Goal: Task Accomplishment & Management: Manage account settings

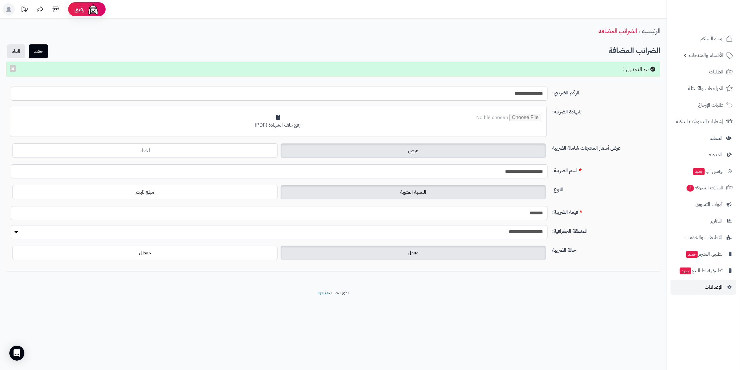
click at [716, 284] on span "الإعدادات" at bounding box center [714, 287] width 18 height 9
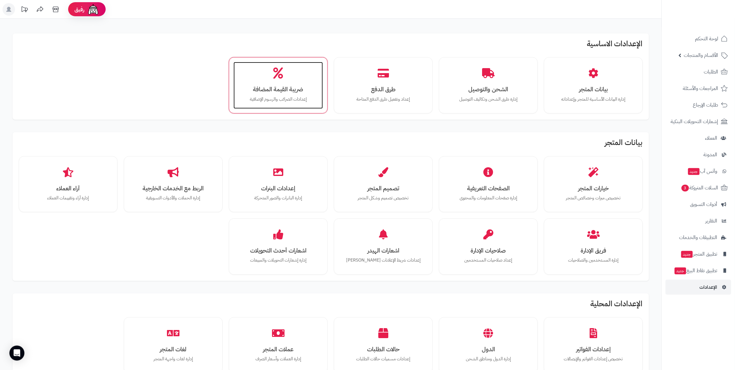
click at [291, 93] on div "ضريبة القيمة المضافة إعدادات الضرائب والرسوم الإضافية" at bounding box center [277, 85] width 89 height 47
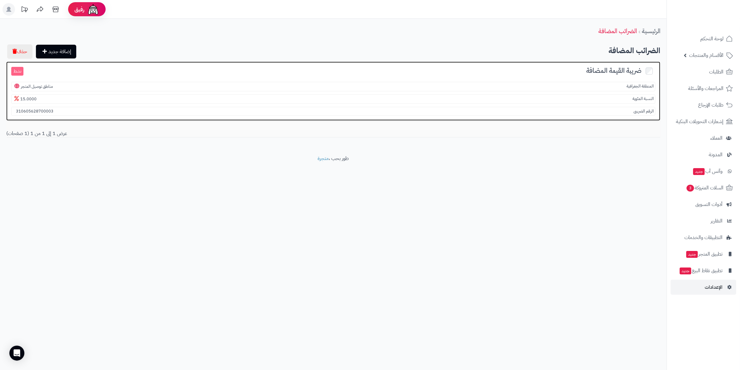
click at [17, 72] on small "نشط" at bounding box center [17, 71] width 12 height 9
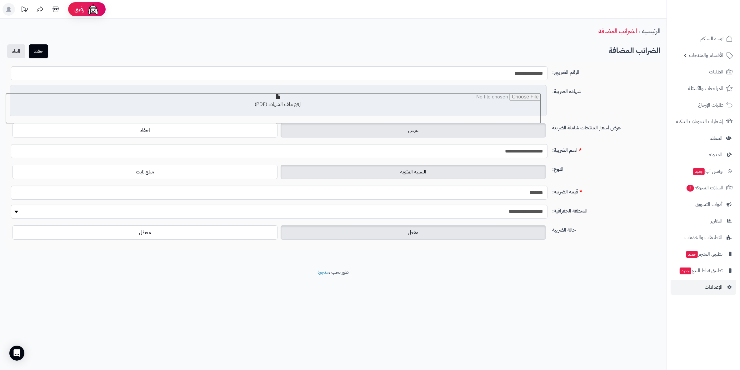
click at [296, 97] on input "file" at bounding box center [273, 108] width 536 height 31
type input "**********"
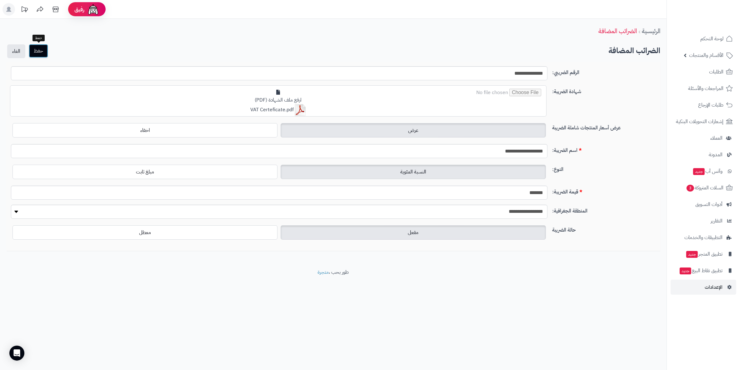
click at [42, 48] on button "حفظ" at bounding box center [38, 51] width 19 height 14
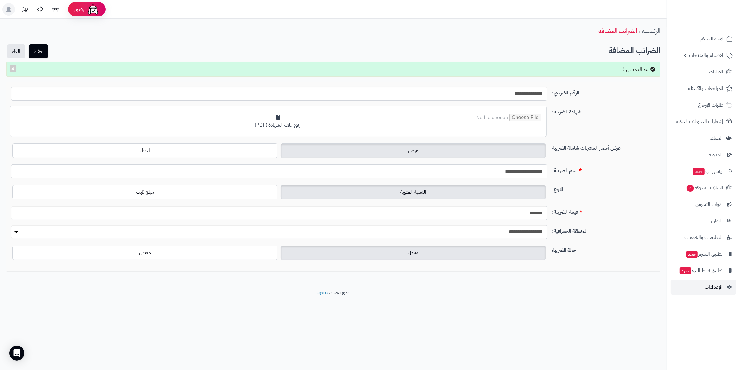
click at [709, 287] on span "الإعدادات" at bounding box center [714, 287] width 18 height 9
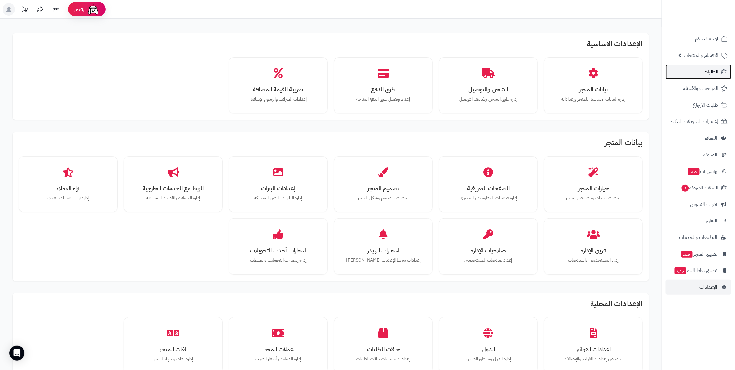
click at [716, 74] on span "الطلبات" at bounding box center [711, 72] width 14 height 9
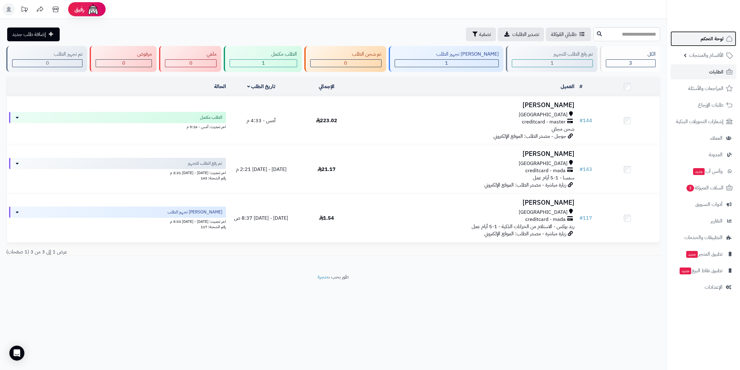
click at [714, 40] on span "لوحة التحكم" at bounding box center [712, 38] width 23 height 9
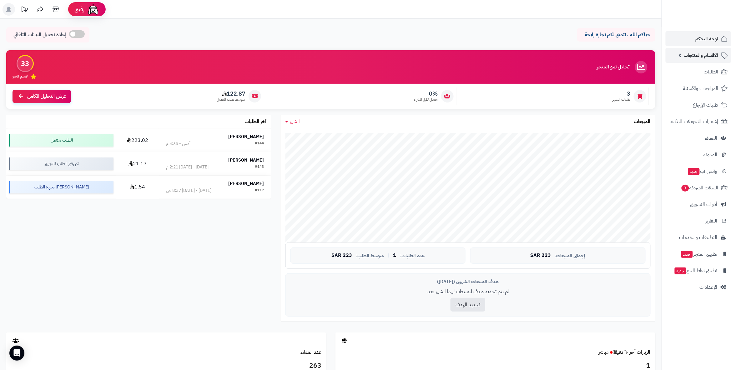
click at [704, 52] on span "الأقسام والمنتجات" at bounding box center [701, 55] width 34 height 9
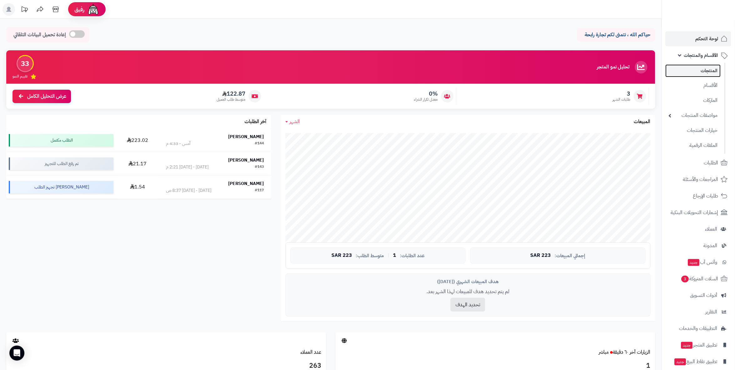
click at [705, 67] on link "المنتجات" at bounding box center [692, 70] width 55 height 13
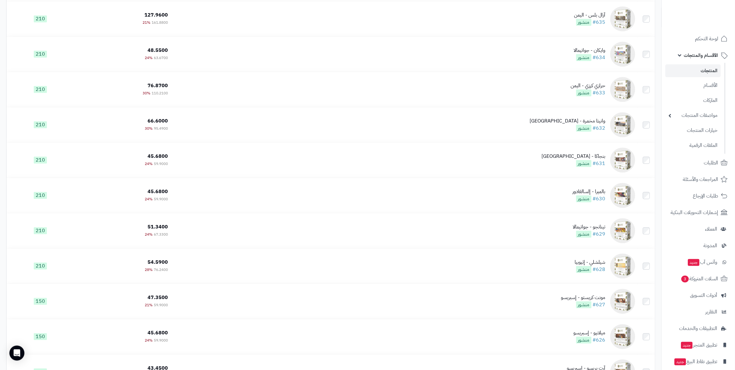
scroll to position [3317, 0]
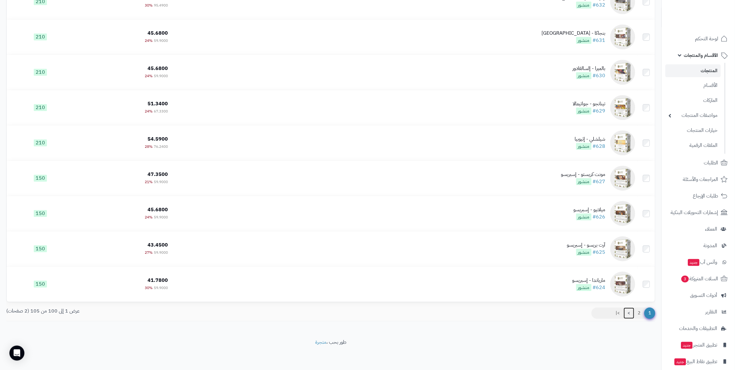
click at [628, 312] on link ">" at bounding box center [628, 313] width 11 height 11
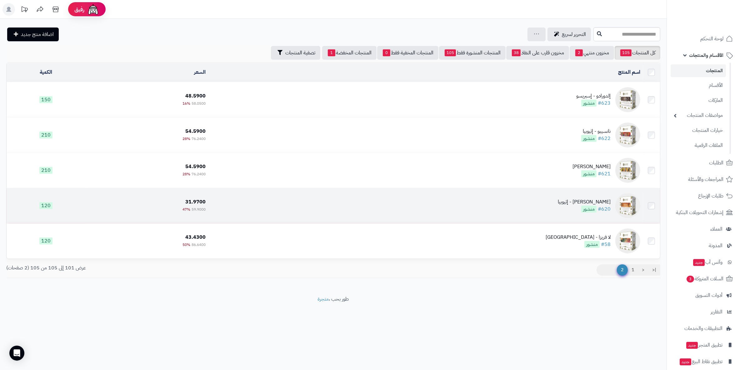
click at [601, 198] on div "كيفي تينيا - إثيوبيا" at bounding box center [584, 201] width 53 height 7
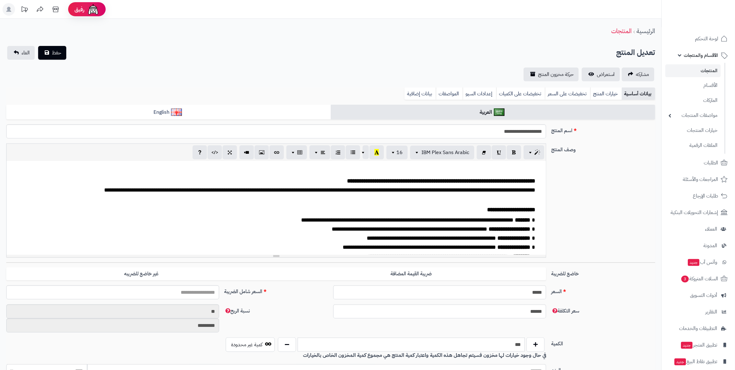
type input "*****"
click at [605, 96] on link "خيارات المنتج" at bounding box center [606, 94] width 32 height 13
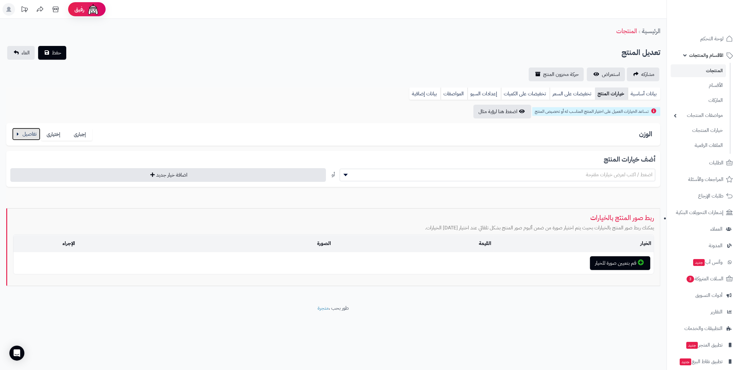
click at [20, 134] on button "button" at bounding box center [26, 134] width 28 height 13
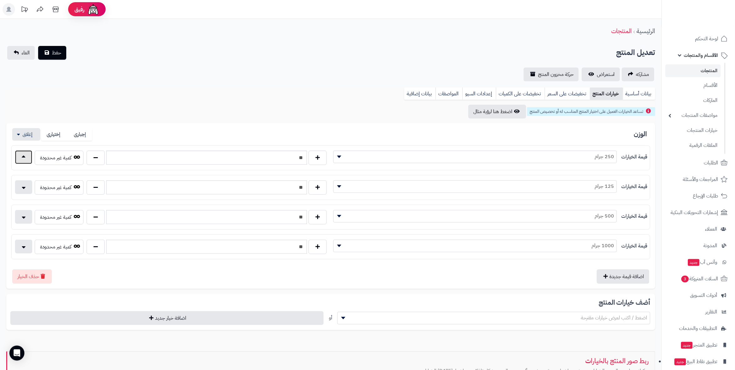
click at [22, 154] on button "button" at bounding box center [23, 157] width 17 height 14
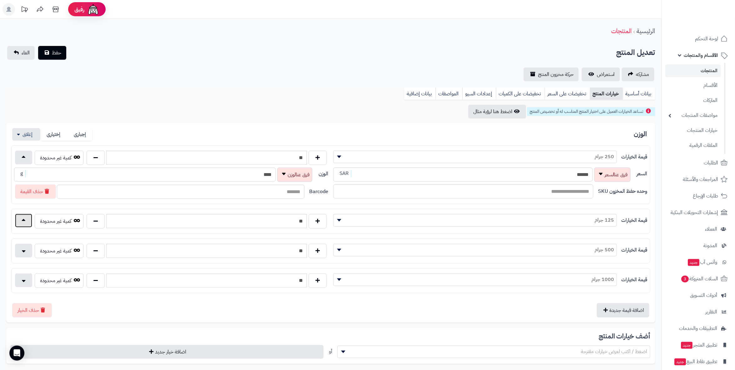
click at [24, 219] on button "button" at bounding box center [23, 221] width 17 height 14
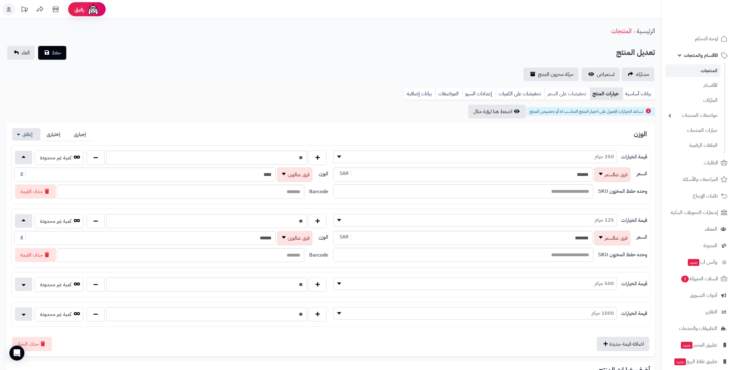
click at [552, 94] on link "تخفيضات على السعر" at bounding box center [566, 94] width 45 height 13
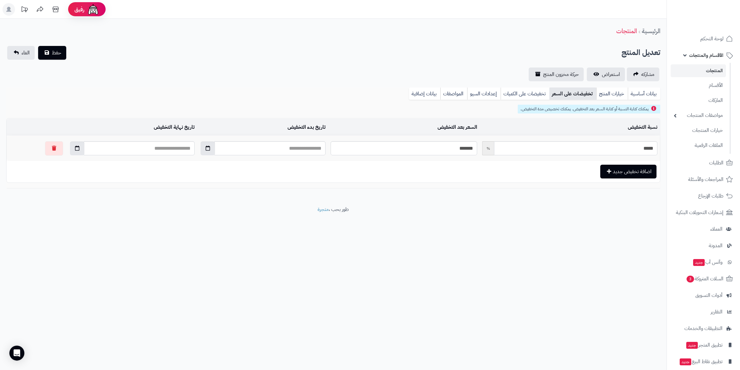
drag, startPoint x: 406, startPoint y: 259, endPoint x: 412, endPoint y: 258, distance: 5.8
click at [406, 259] on div "رفيق ! 0 الطلبات معالجة مكتمل إرجاع المنتجات العملاء المتواجدون الان 263 عملاء …" at bounding box center [370, 185] width 740 height 370
click at [607, 92] on link "خيارات المنتج" at bounding box center [612, 94] width 32 height 13
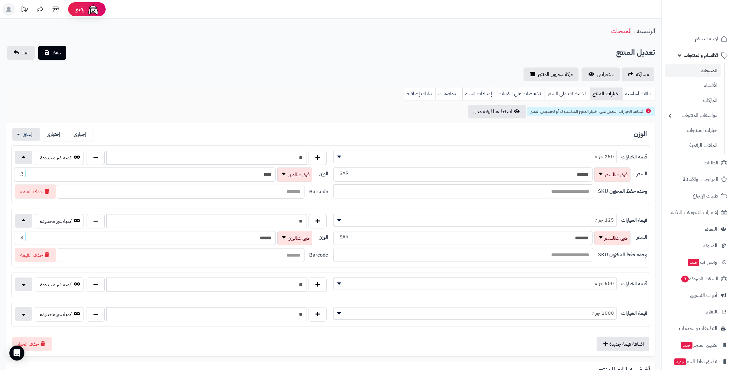
click at [572, 95] on link "تخفيضات على السعر" at bounding box center [566, 94] width 45 height 13
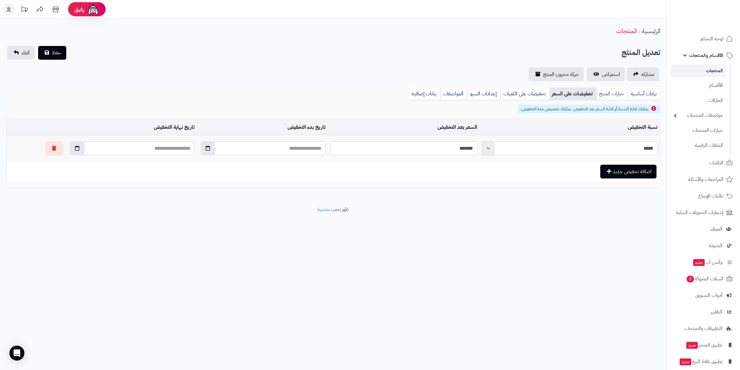
click at [612, 92] on link "خيارات المنتج" at bounding box center [612, 94] width 32 height 13
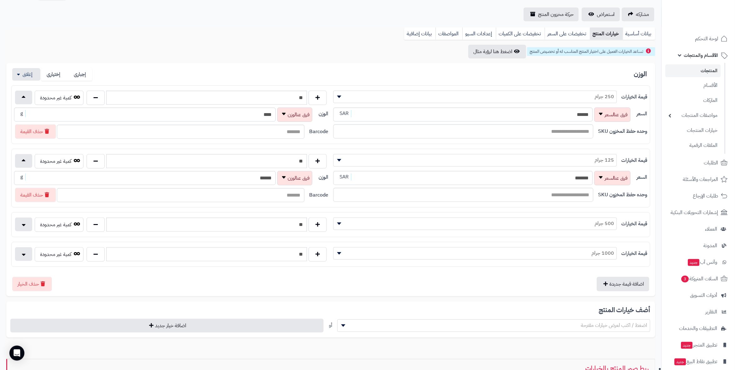
scroll to position [69, 0]
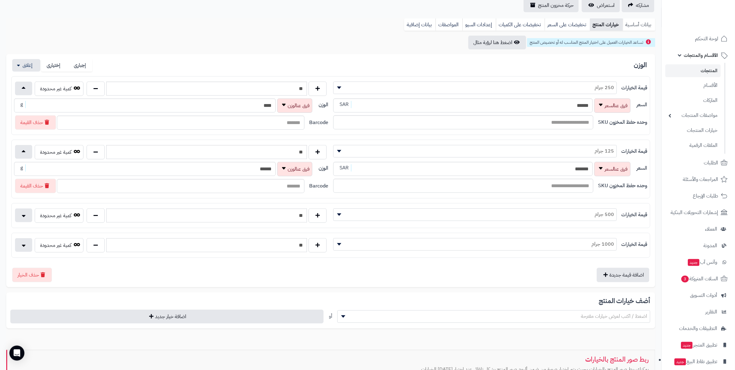
click at [640, 22] on link "بيانات أساسية" at bounding box center [639, 24] width 33 height 13
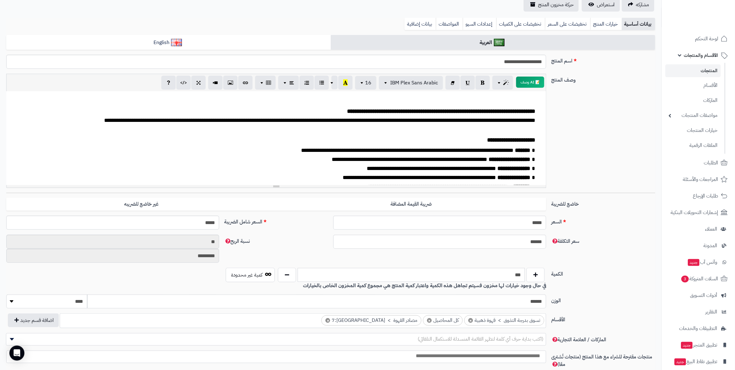
scroll to position [17, 0]
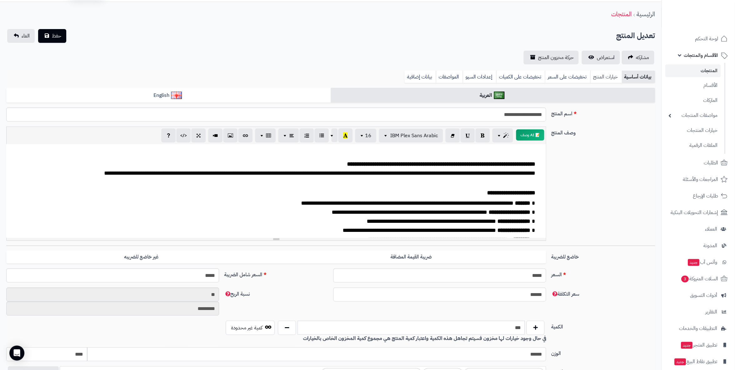
click at [596, 75] on link "خيارات المنتج" at bounding box center [606, 77] width 32 height 13
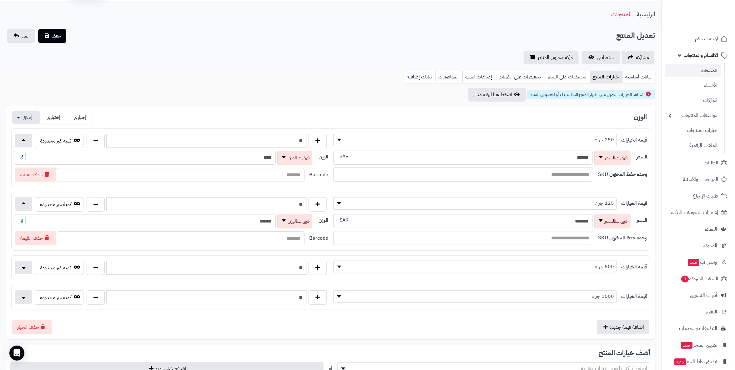
click at [566, 81] on link "تخفيضات على السعر" at bounding box center [566, 77] width 45 height 13
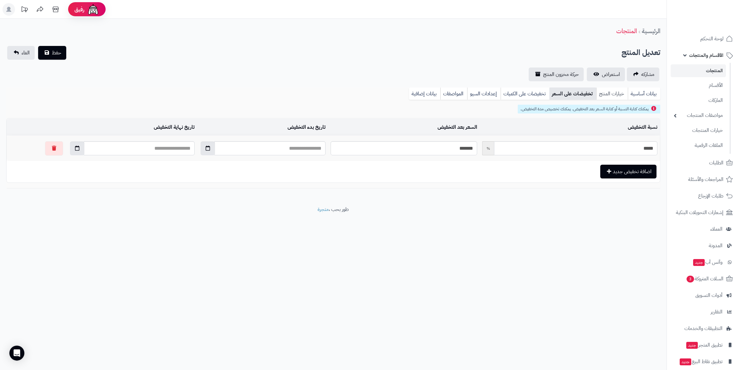
click at [601, 89] on link "خيارات المنتج" at bounding box center [612, 94] width 32 height 13
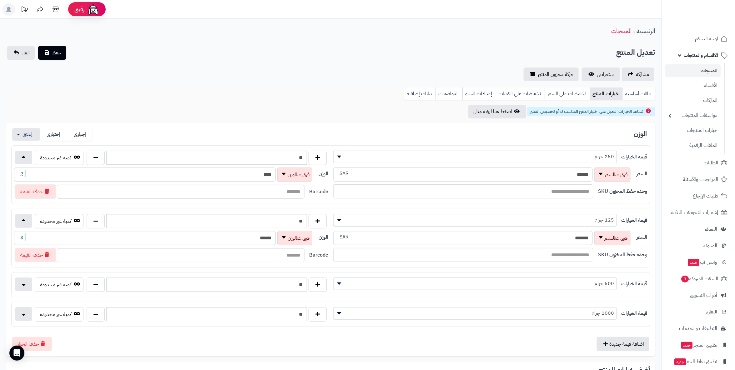
click at [570, 97] on link "تخفيضات على السعر" at bounding box center [566, 94] width 45 height 13
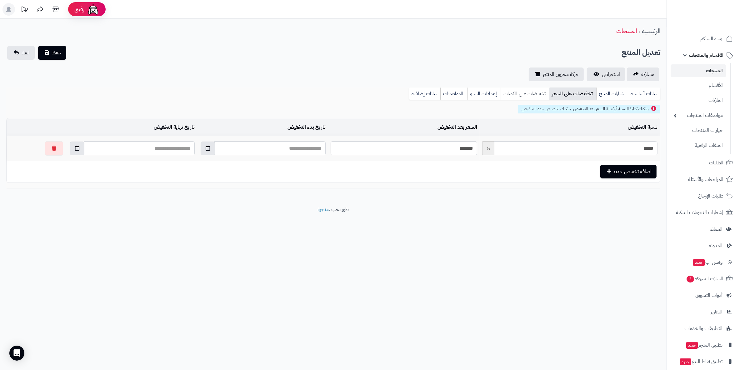
click at [515, 93] on link "تخفيضات على الكميات" at bounding box center [525, 94] width 49 height 13
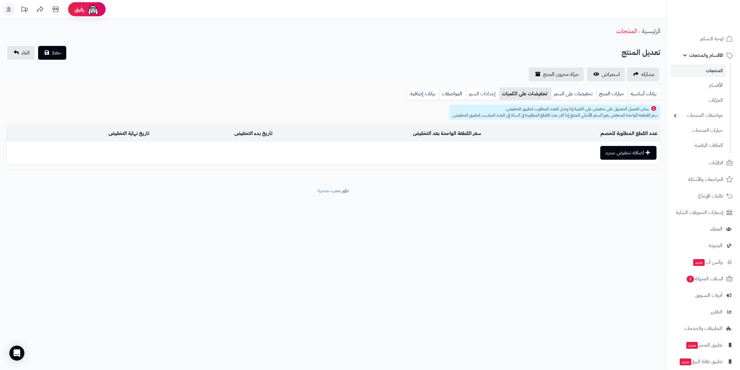
click at [480, 93] on link "إعدادات السيو" at bounding box center [482, 94] width 33 height 13
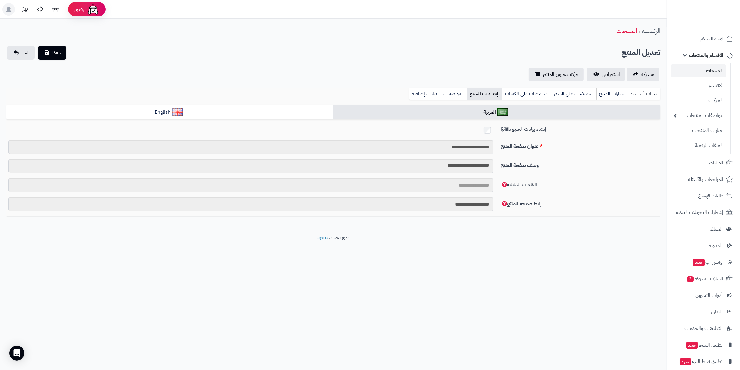
click at [634, 94] on link "بيانات أساسية" at bounding box center [644, 94] width 33 height 13
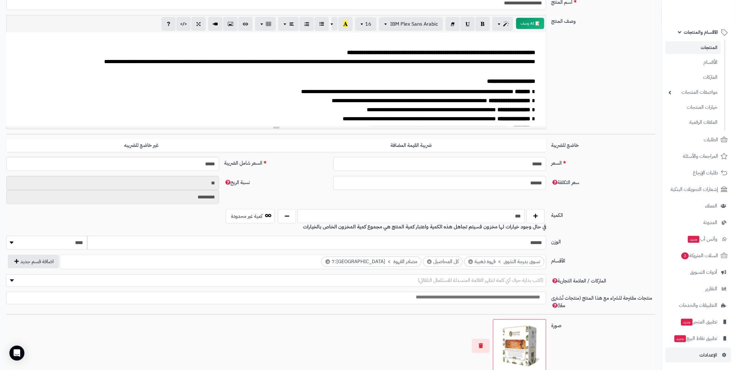
scroll to position [208, 0]
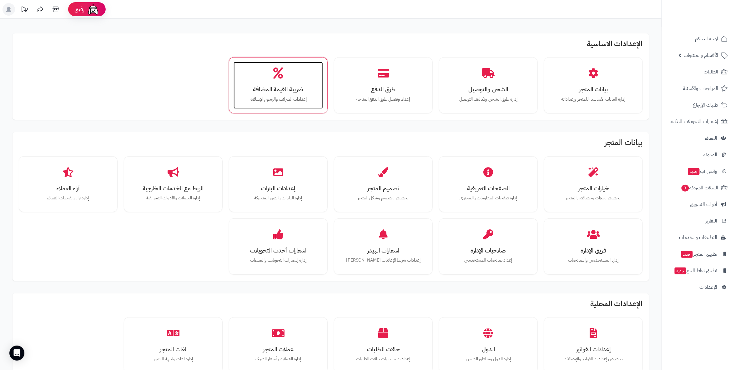
click at [295, 86] on h3 "ضريبة القيمة المضافة" at bounding box center [278, 89] width 77 height 7
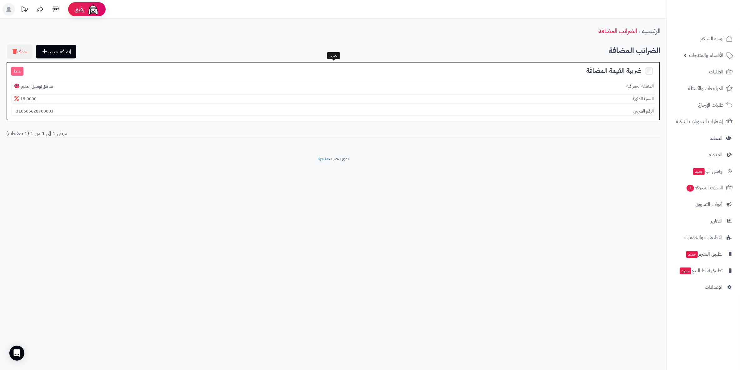
click at [596, 70] on span "ضريبة القيمة المضافة" at bounding box center [613, 71] width 55 height 10
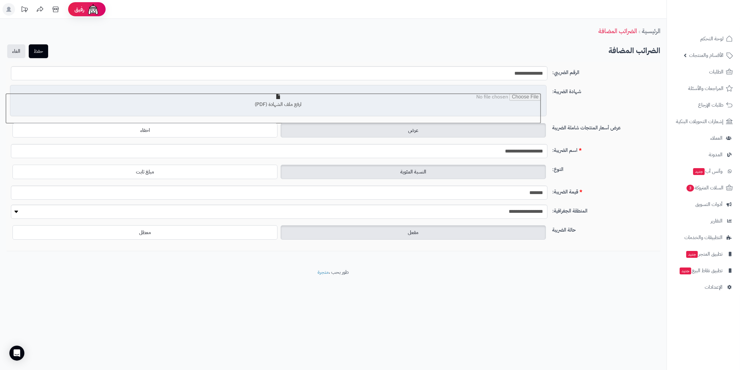
click at [295, 111] on input "file" at bounding box center [273, 108] width 536 height 31
type input "**********"
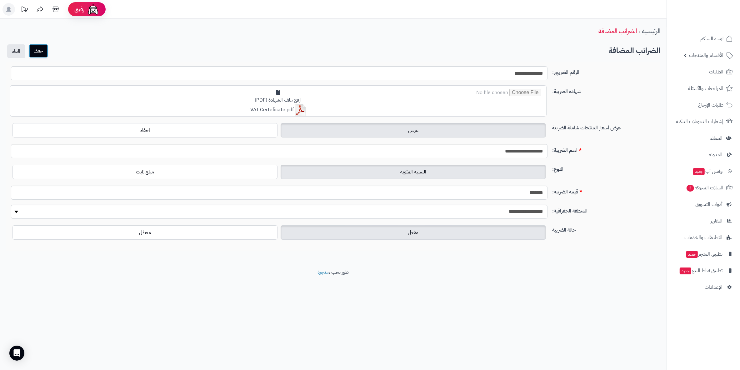
click at [37, 52] on button "حفظ" at bounding box center [38, 51] width 19 height 14
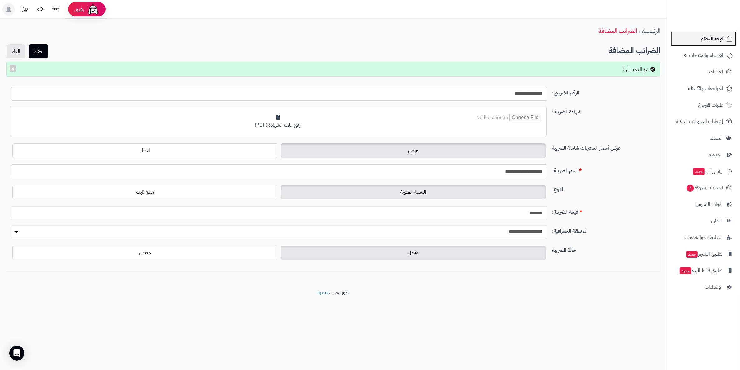
click at [717, 39] on span "لوحة التحكم" at bounding box center [712, 38] width 23 height 9
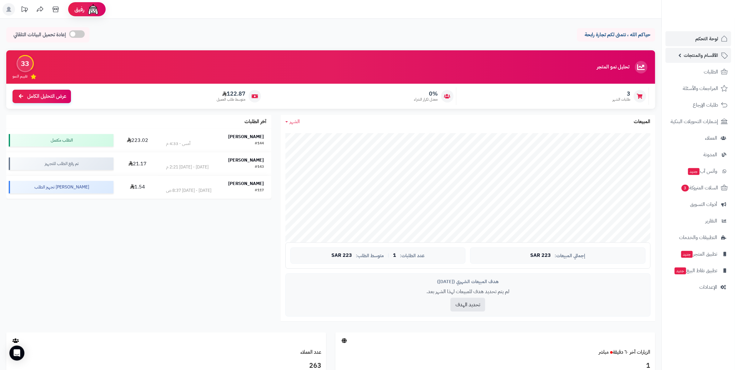
click at [684, 50] on link "الأقسام والمنتجات" at bounding box center [698, 55] width 66 height 15
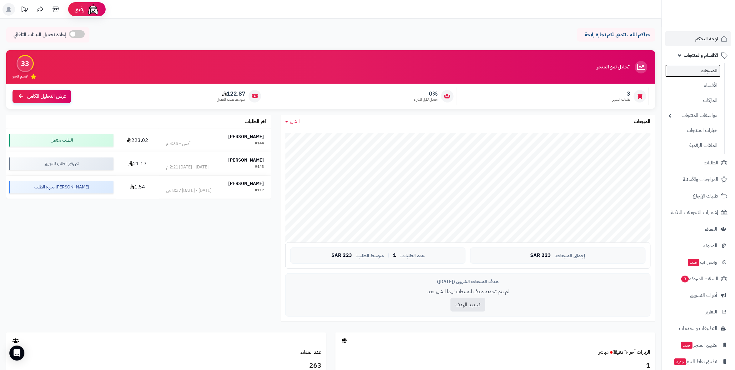
click at [696, 70] on link "المنتجات" at bounding box center [692, 70] width 55 height 13
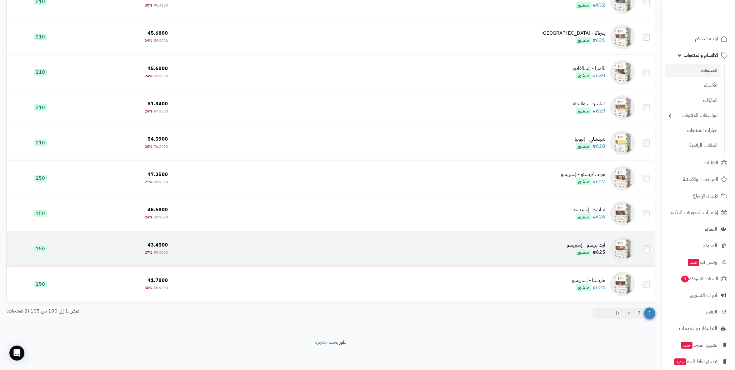
scroll to position [3317, 0]
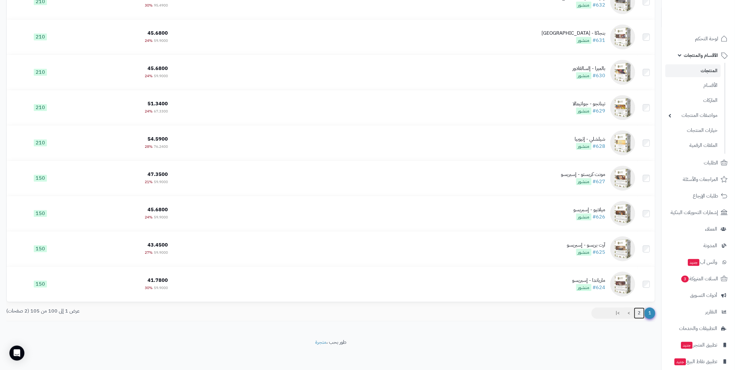
click at [638, 313] on link "2" at bounding box center [639, 313] width 11 height 11
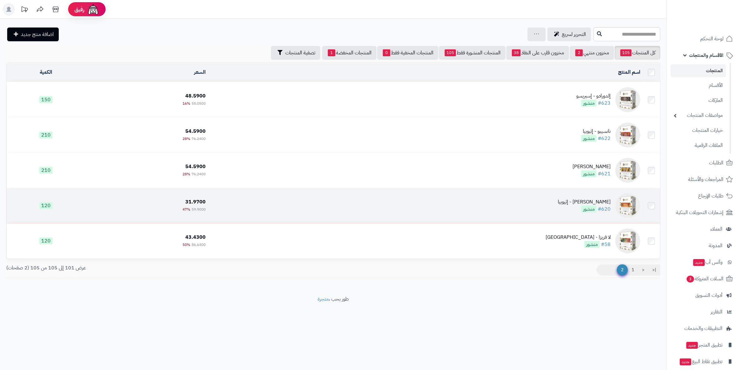
click at [598, 201] on div "[PERSON_NAME] - إثيوبيا" at bounding box center [584, 201] width 53 height 7
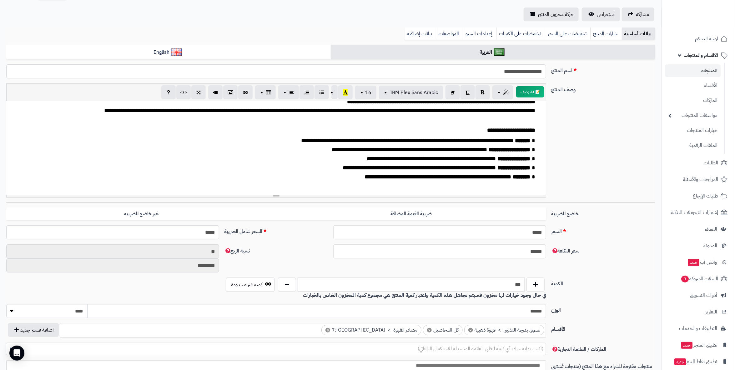
scroll to position [69, 0]
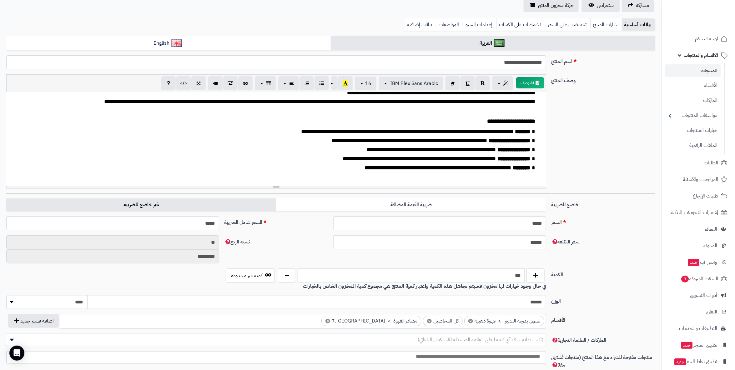
click at [153, 202] on label "غير خاضع للضريبه" at bounding box center [141, 204] width 270 height 13
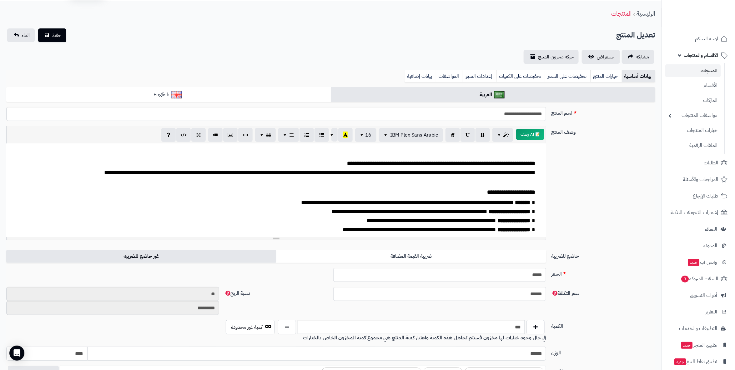
scroll to position [0, 0]
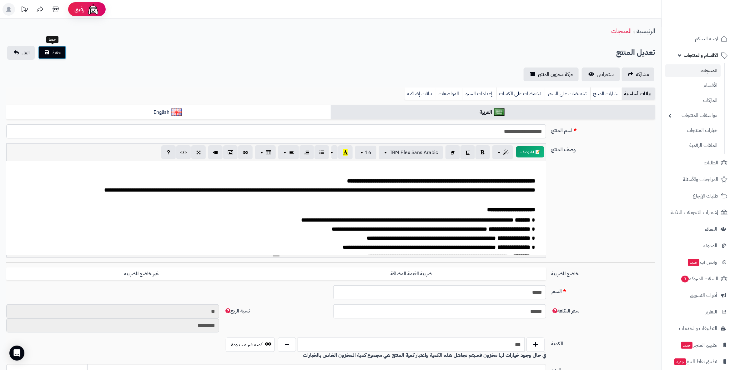
click at [55, 53] on span "حفظ" at bounding box center [56, 53] width 9 height 8
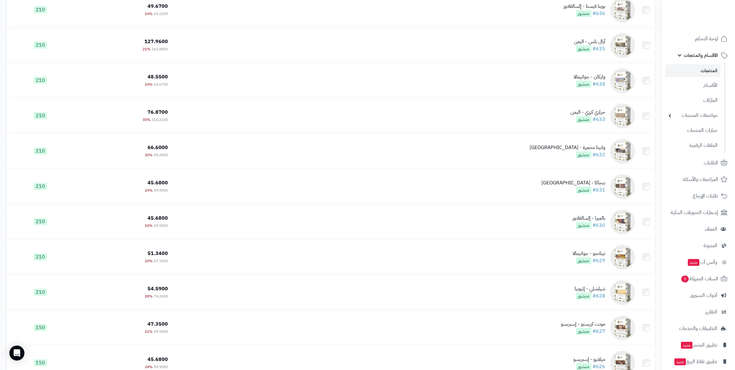
scroll to position [3345, 0]
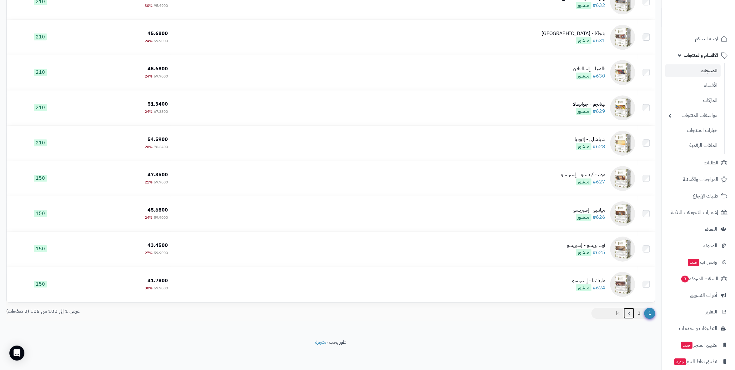
click at [624, 311] on link ">" at bounding box center [628, 313] width 11 height 11
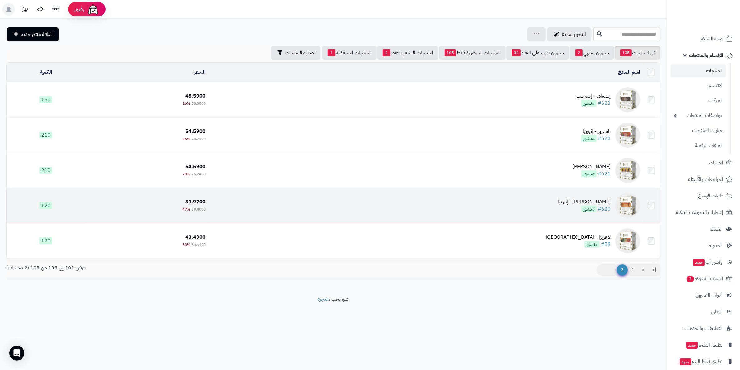
click at [601, 200] on div "[PERSON_NAME] - إثيوبيا" at bounding box center [584, 201] width 53 height 7
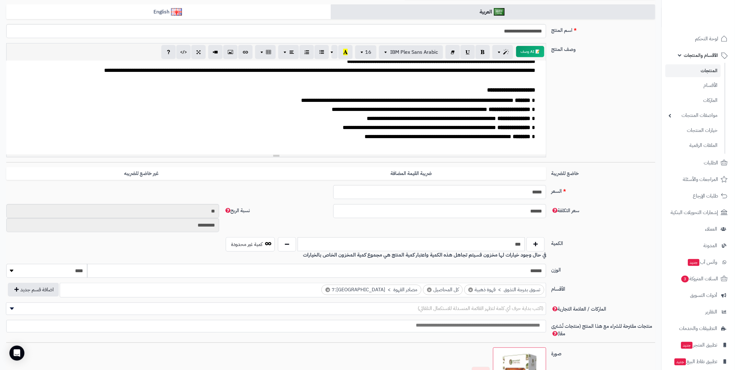
scroll to position [104, 0]
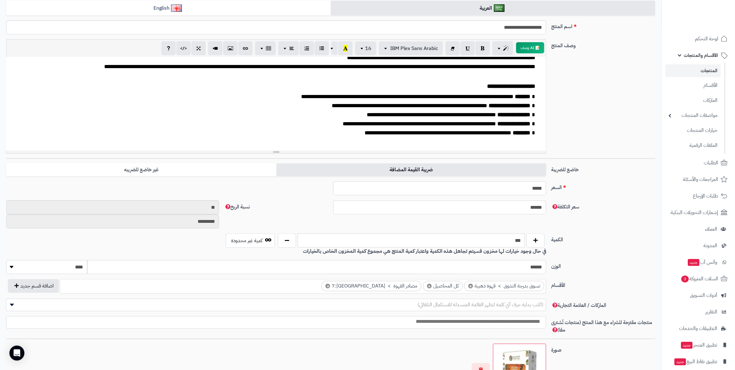
click at [413, 168] on label "ضريبة القيمة المضافة" at bounding box center [411, 169] width 270 height 13
type input "*****"
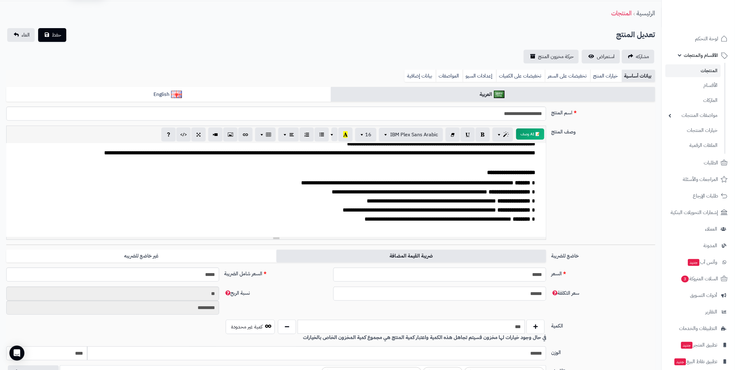
scroll to position [0, 0]
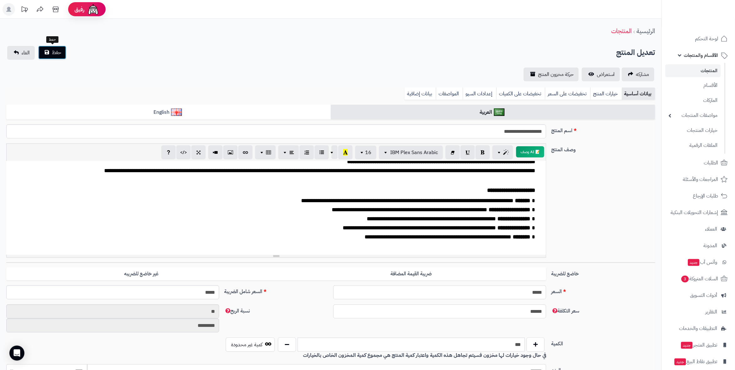
click at [49, 54] on button "حفظ" at bounding box center [52, 53] width 28 height 14
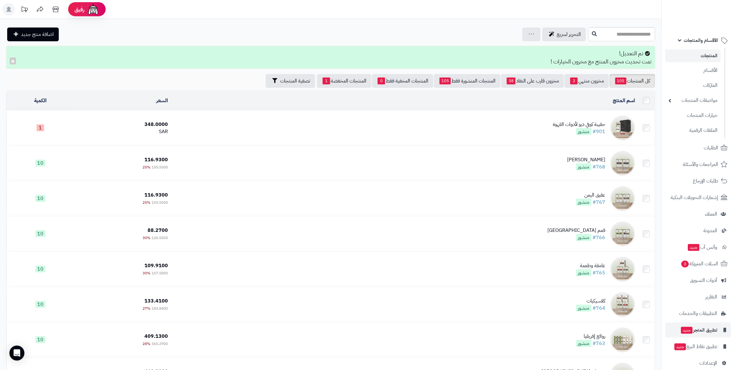
scroll to position [23, 0]
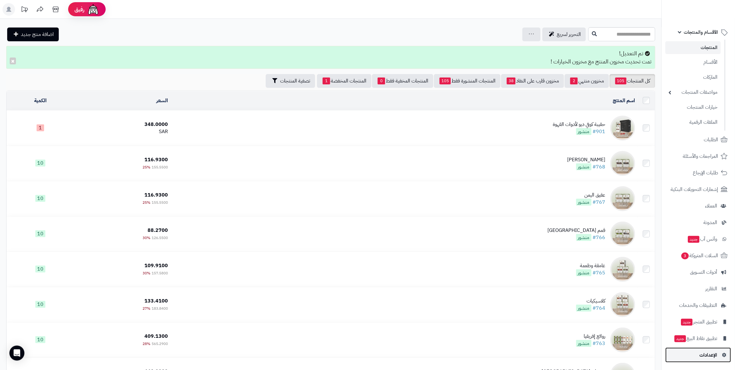
click at [711, 357] on span "الإعدادات" at bounding box center [708, 355] width 18 height 9
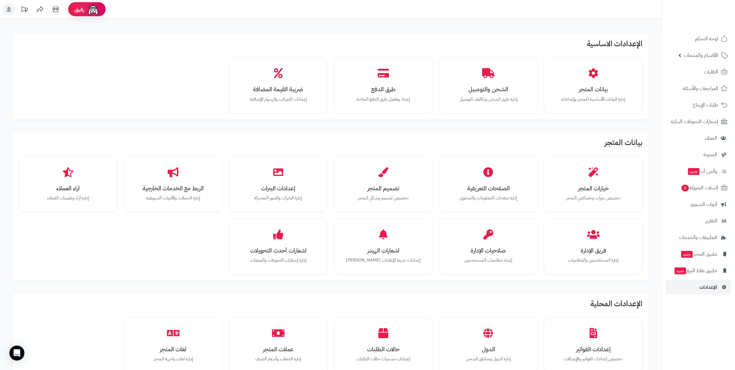
scroll to position [238, 0]
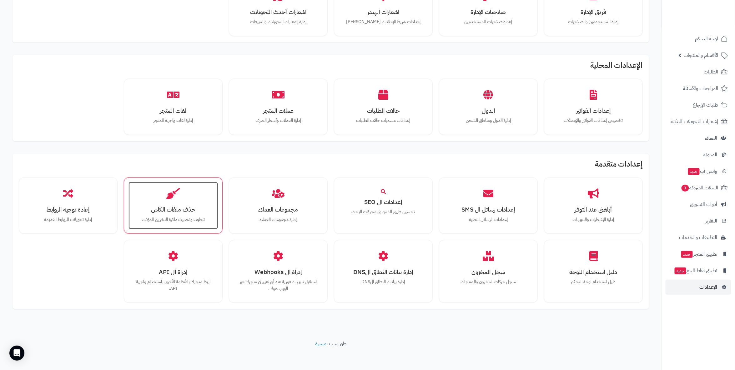
click at [167, 199] on div "حذف ملفات الكاش تنظيف وتحديث ذاكرة التخزين المؤقت" at bounding box center [172, 205] width 89 height 47
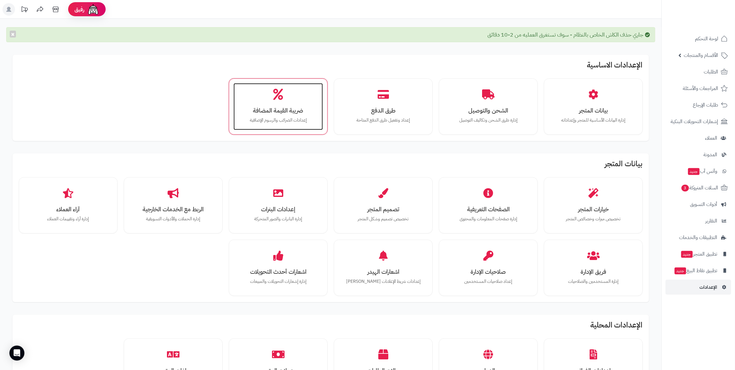
click at [274, 107] on h3 "ضريبة القيمة المضافة" at bounding box center [278, 110] width 77 height 7
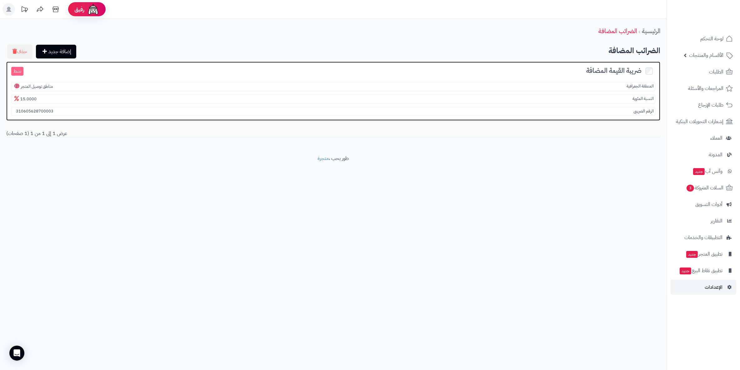
click at [63, 72] on h3 "ضريبة القيمة المضافة نشط" at bounding box center [333, 71] width 644 height 9
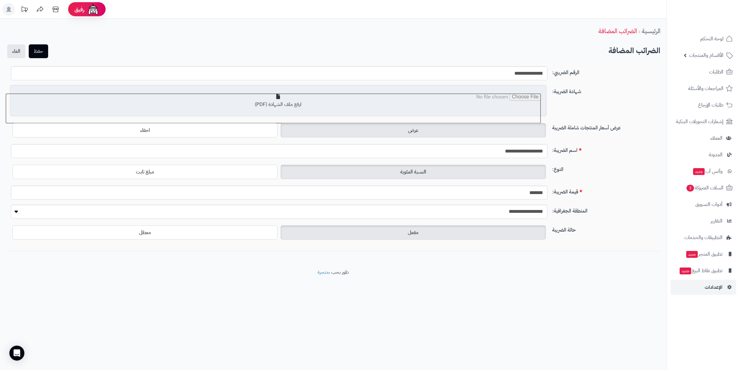
click at [279, 107] on input "file" at bounding box center [273, 108] width 536 height 31
type input "**********"
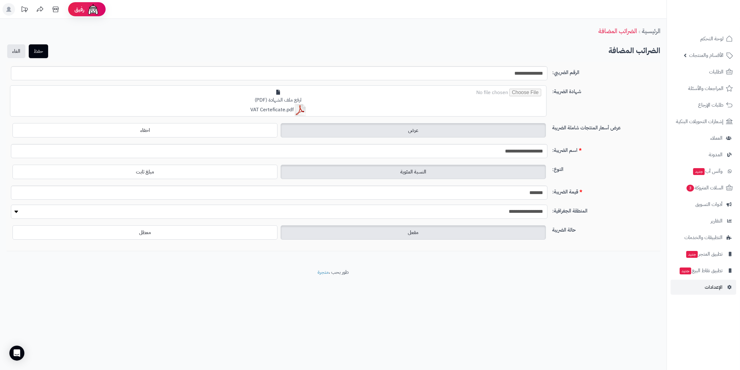
click at [213, 213] on select "**********" at bounding box center [279, 212] width 537 height 14
click at [264, 264] on div "**********" at bounding box center [333, 144] width 667 height 250
click at [39, 53] on button "حفظ" at bounding box center [38, 51] width 19 height 14
